Goal: Task Accomplishment & Management: Manage account settings

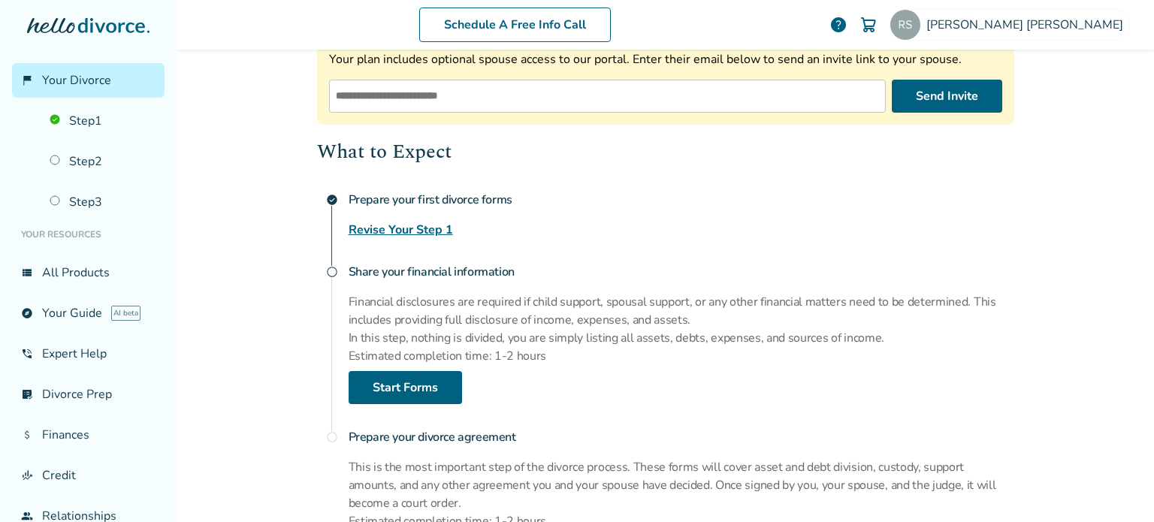
scroll to position [301, 0]
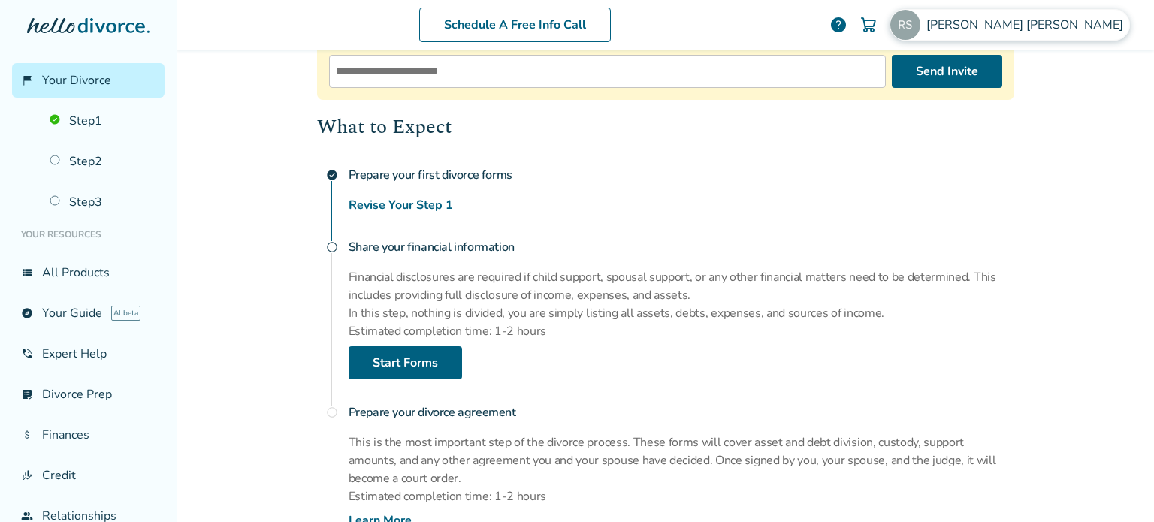
click at [1066, 32] on span "[PERSON_NAME]" at bounding box center [1027, 25] width 203 height 17
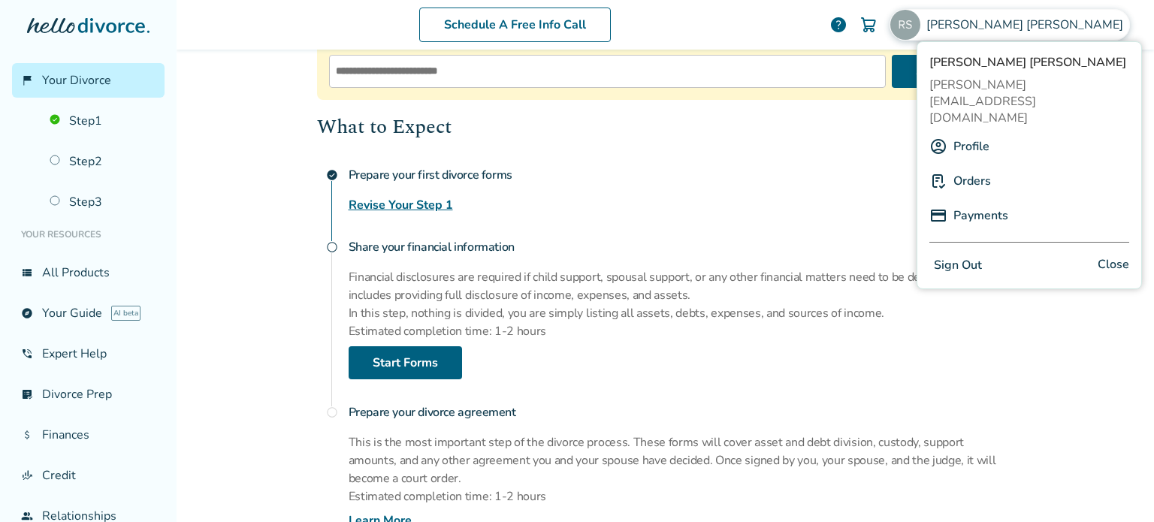
click at [983, 201] on link "Payments" at bounding box center [981, 215] width 55 height 29
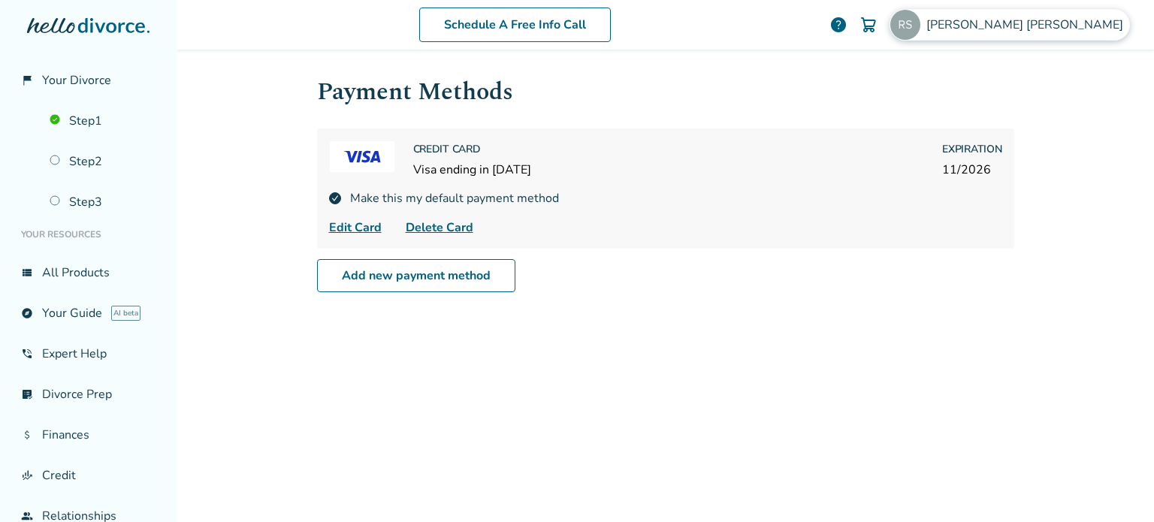
click at [1086, 31] on span "[PERSON_NAME]" at bounding box center [1027, 25] width 203 height 17
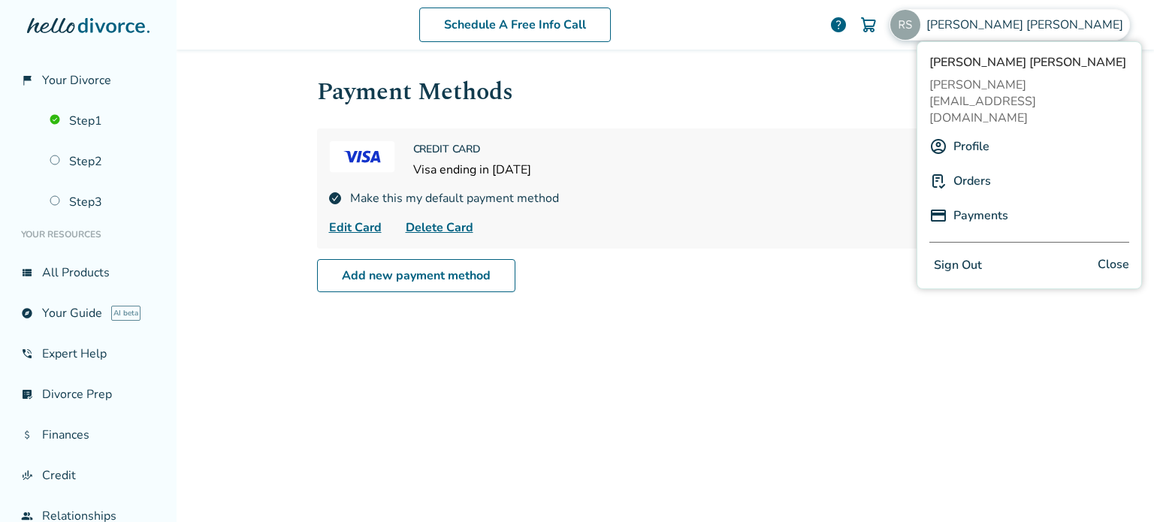
click at [978, 167] on link "Orders" at bounding box center [973, 181] width 38 height 29
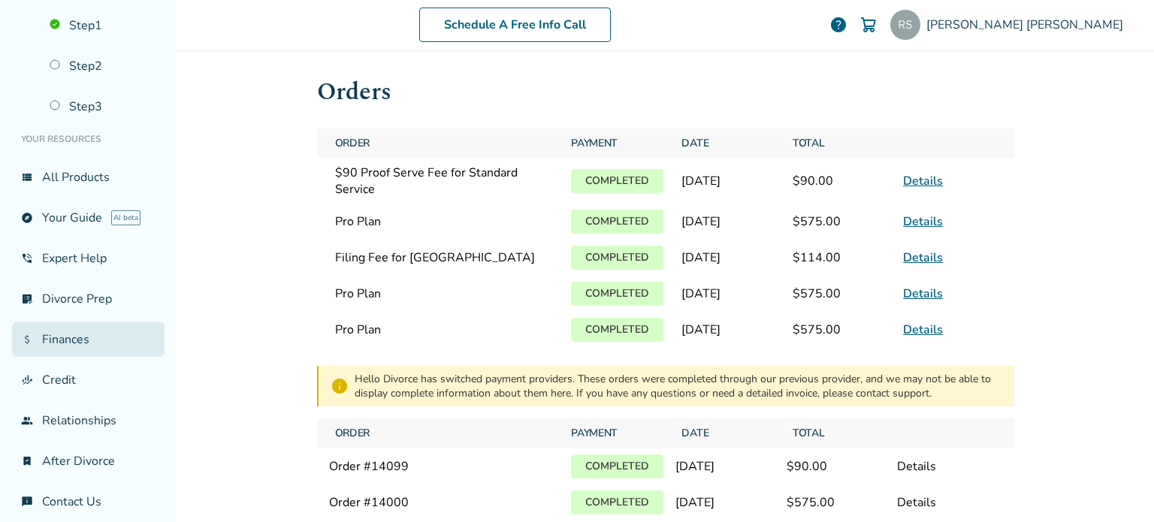
scroll to position [106, 0]
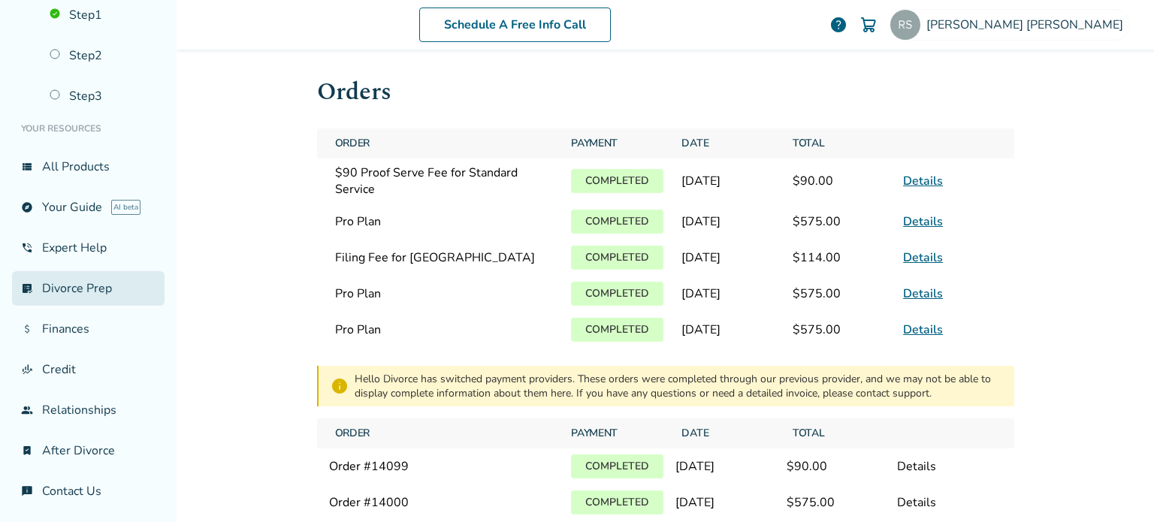
click at [89, 283] on link "list_alt_check Divorce Prep" at bounding box center [88, 288] width 153 height 35
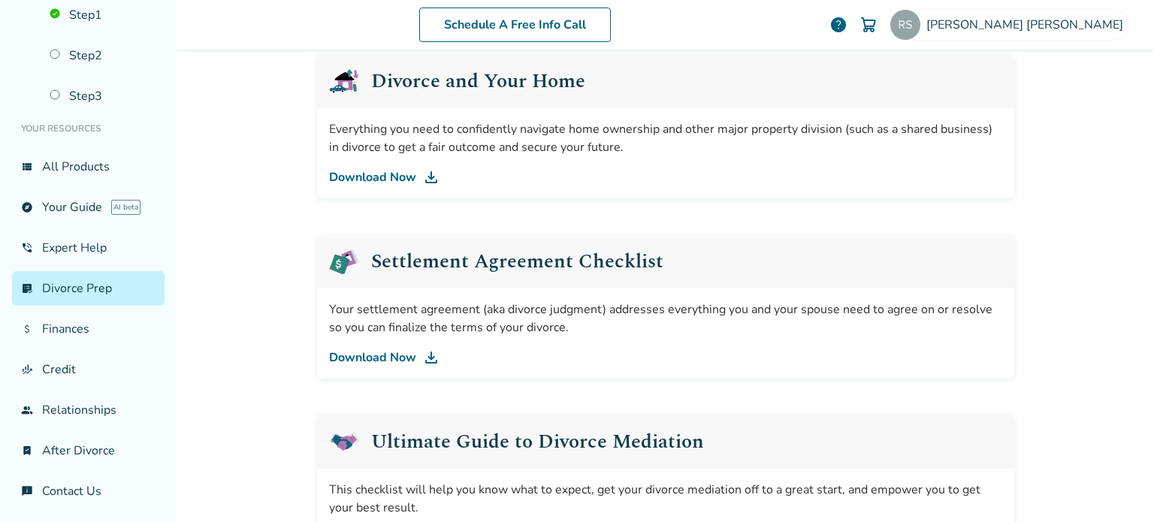
scroll to position [676, 0]
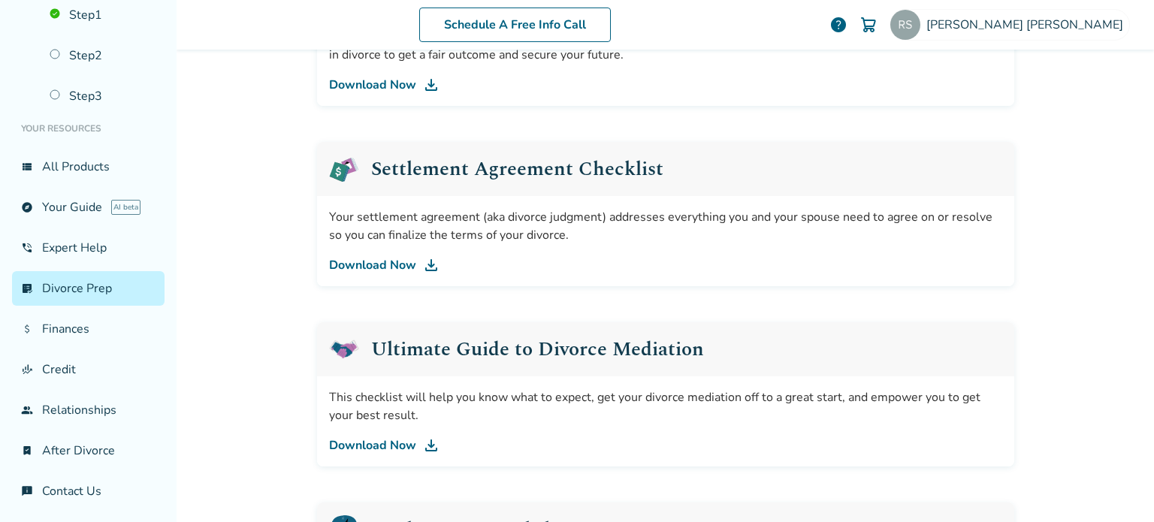
click at [388, 264] on link "Download Now" at bounding box center [665, 265] width 673 height 18
click at [96, 407] on link "group Relationships" at bounding box center [88, 410] width 153 height 35
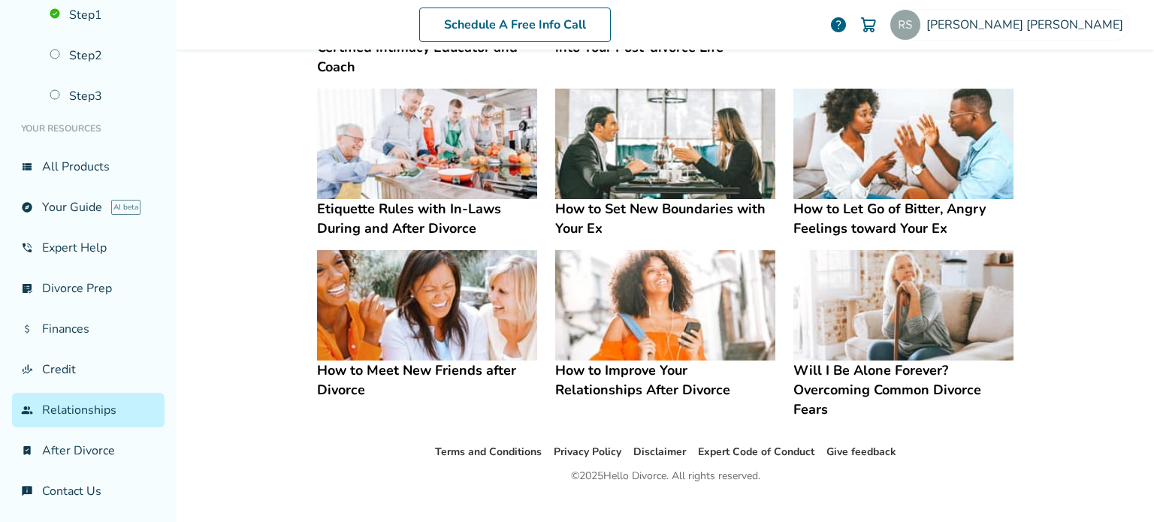
scroll to position [446, 0]
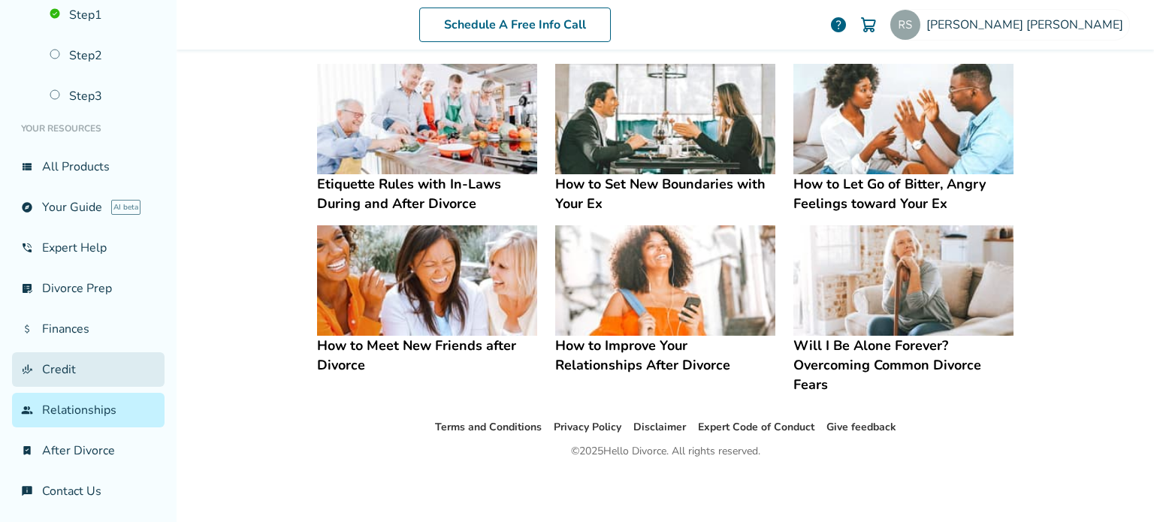
click at [56, 369] on link "finance_mode Credit" at bounding box center [88, 369] width 153 height 35
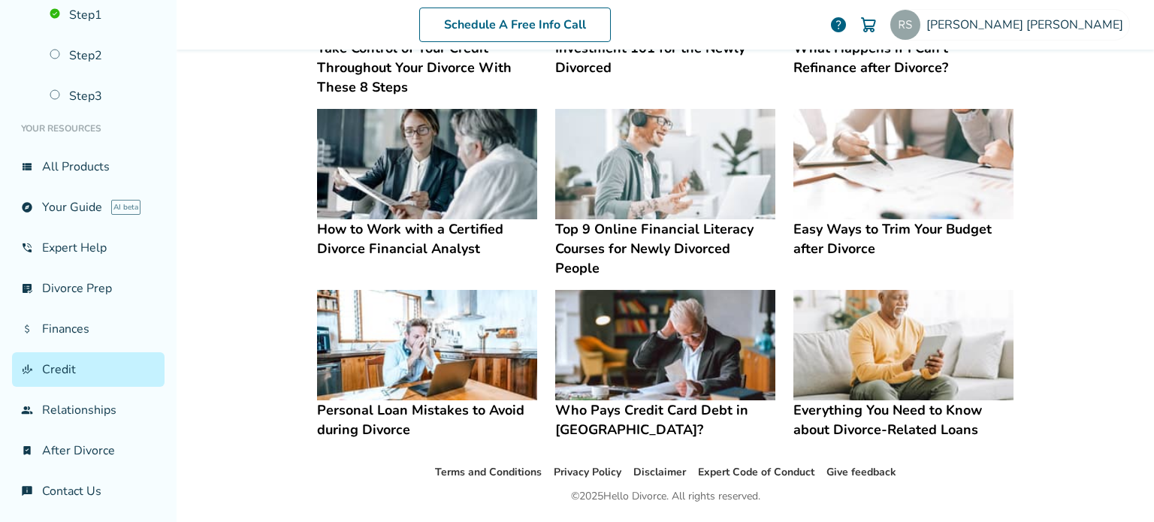
scroll to position [446, 0]
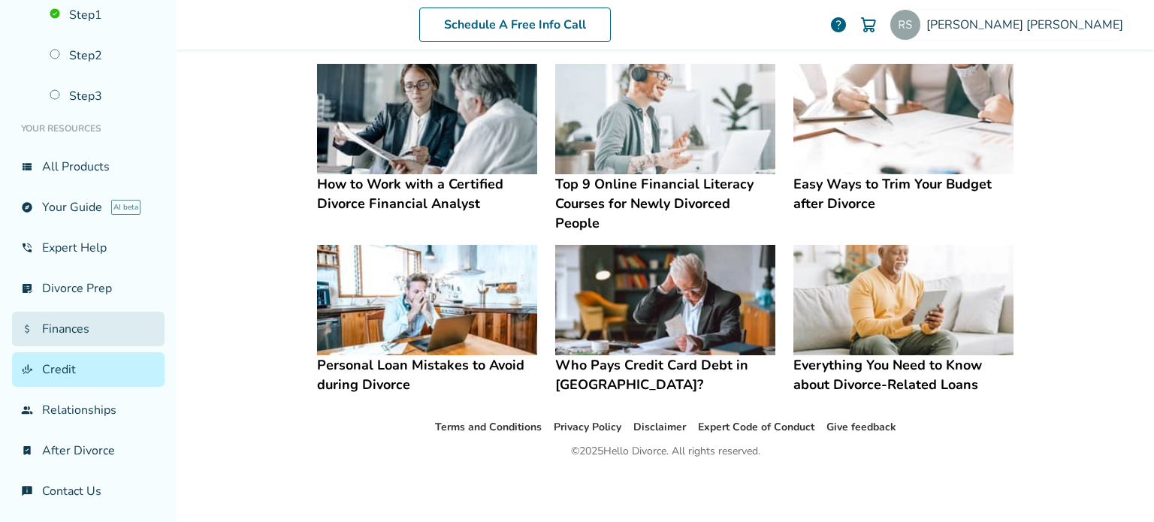
click at [78, 327] on link "attach_money Finances" at bounding box center [88, 329] width 153 height 35
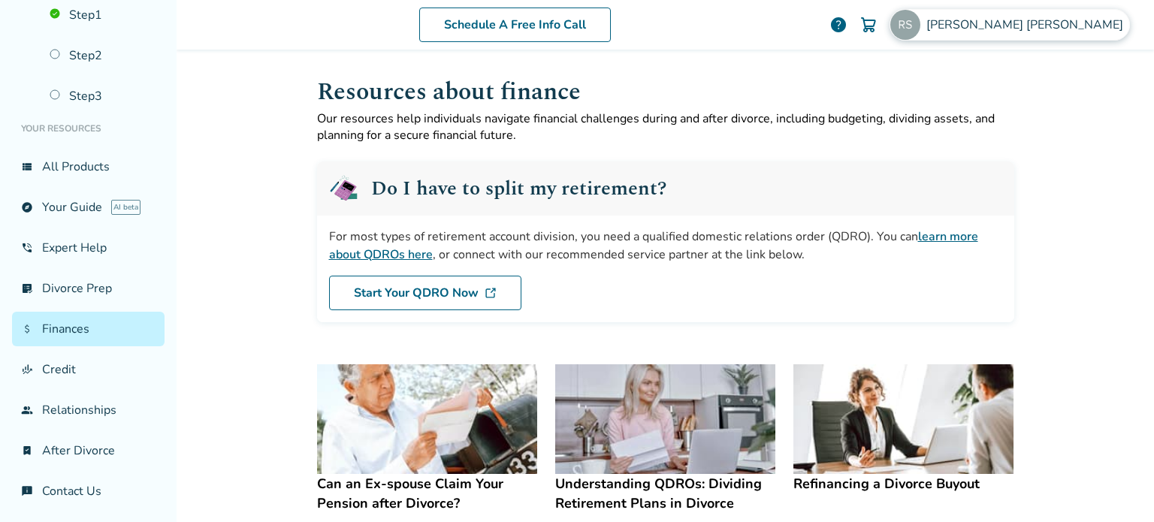
click at [1081, 26] on span "[PERSON_NAME]" at bounding box center [1027, 25] width 203 height 17
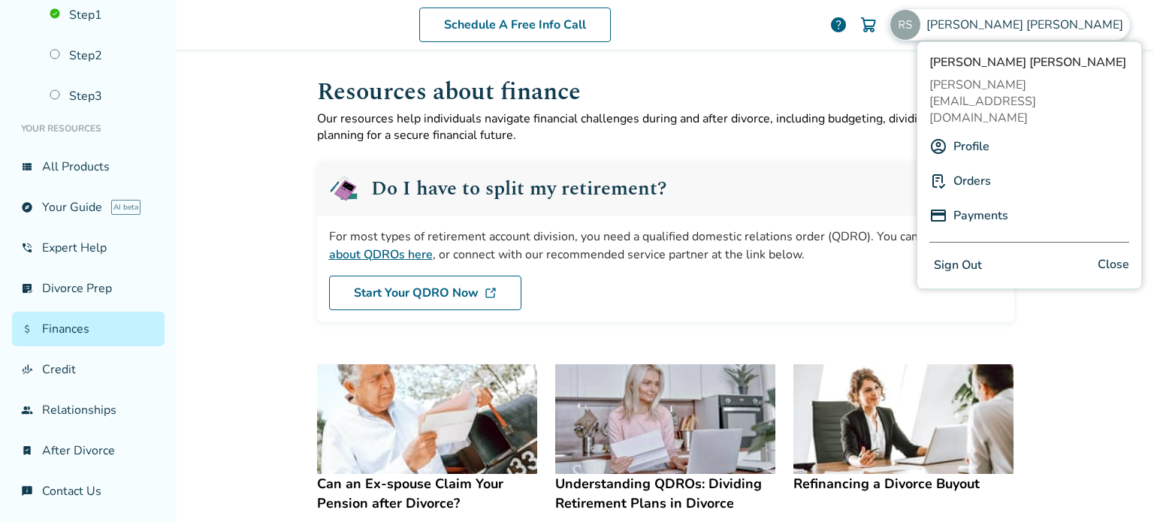
click at [965, 255] on button "Sign Out" at bounding box center [957, 266] width 57 height 22
